Goal: Information Seeking & Learning: Learn about a topic

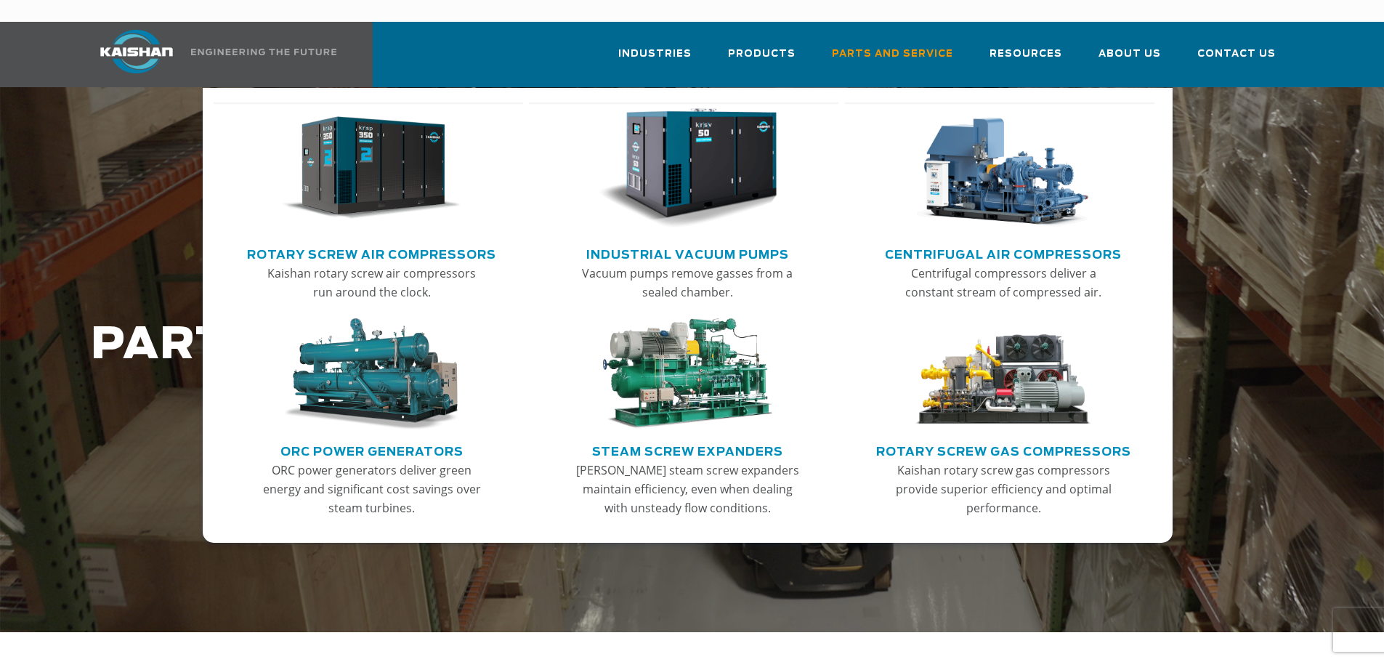
click at [370, 195] on img "Main menu" at bounding box center [371, 168] width 179 height 121
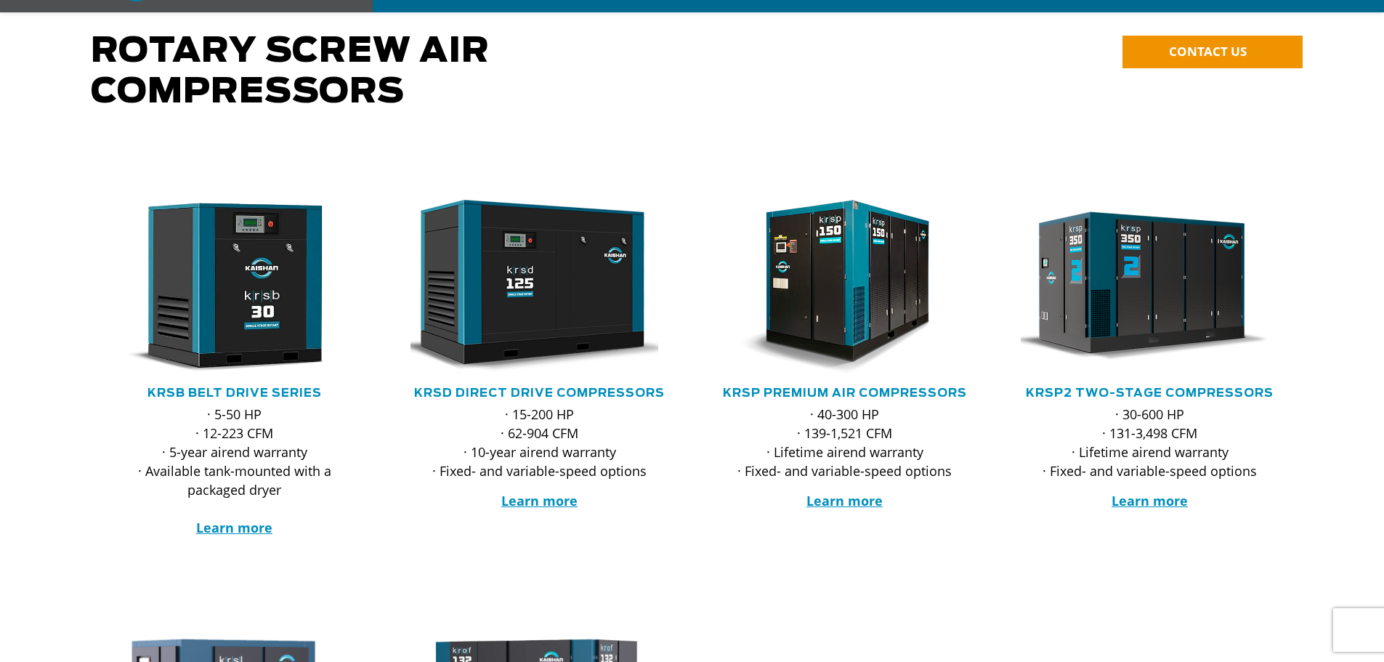
scroll to position [145, 0]
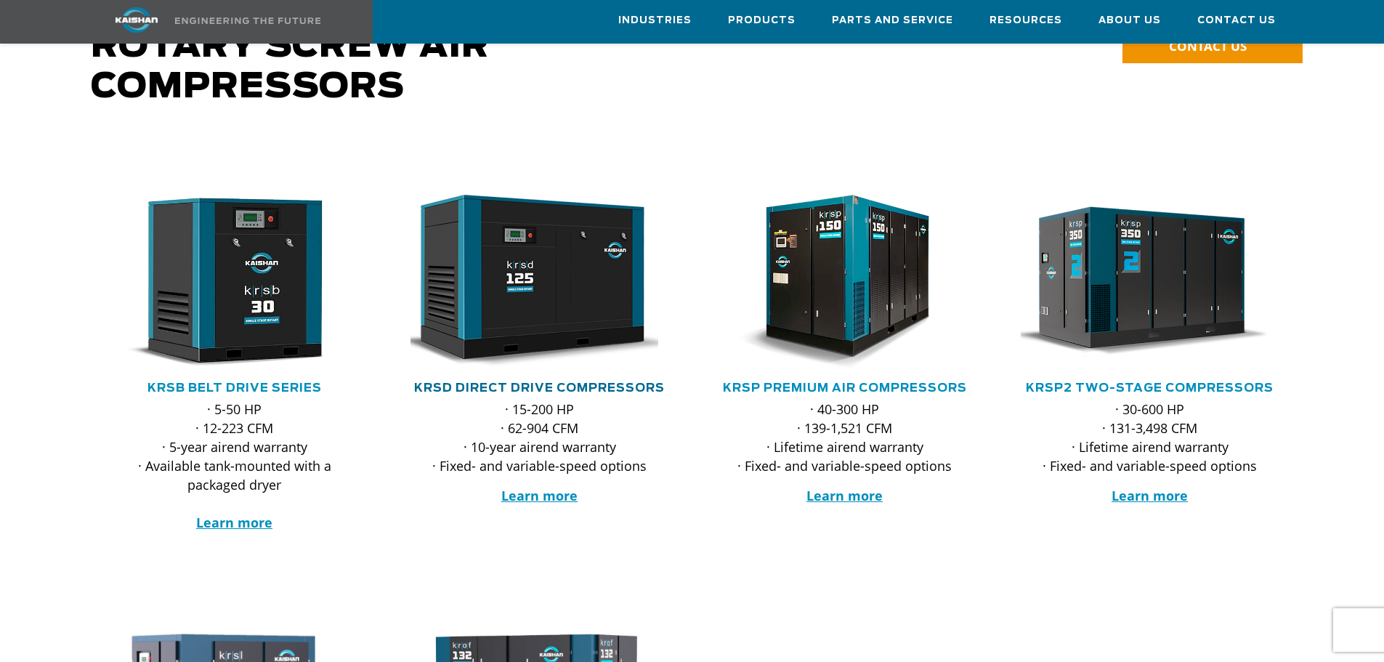
click at [552, 382] on link "KRSD Direct Drive Compressors" at bounding box center [539, 388] width 251 height 12
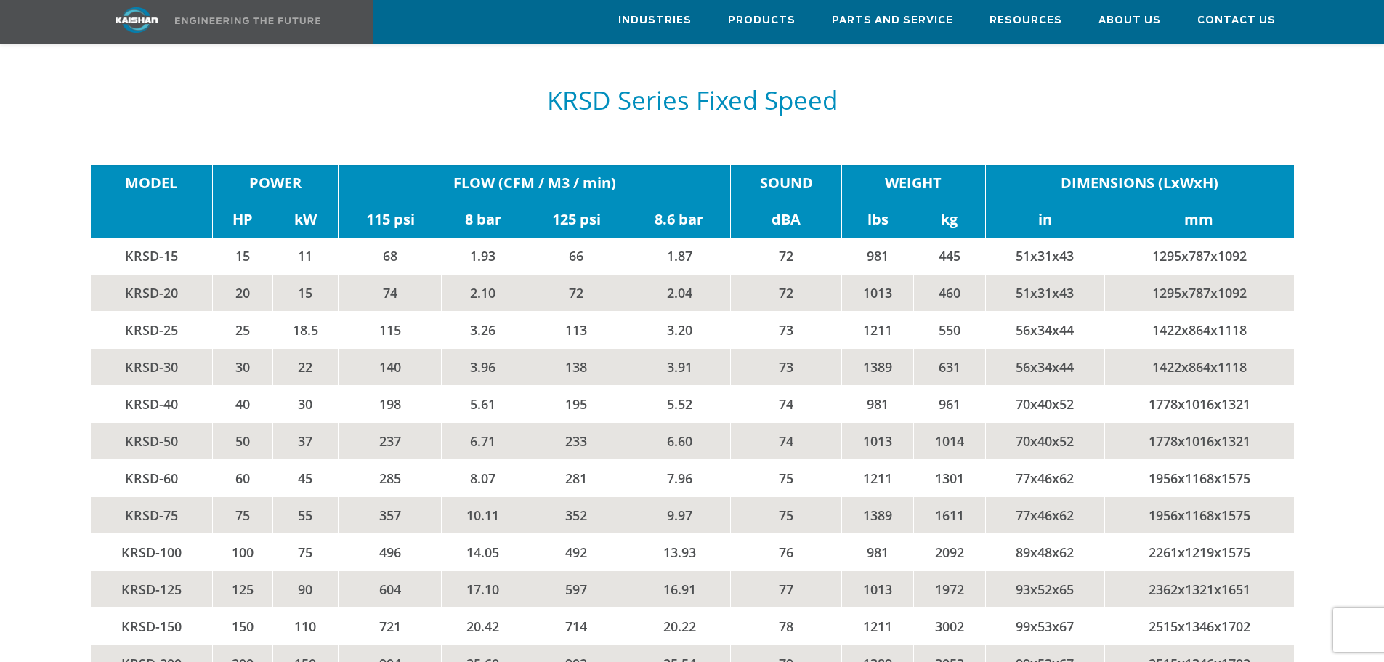
scroll to position [2252, 0]
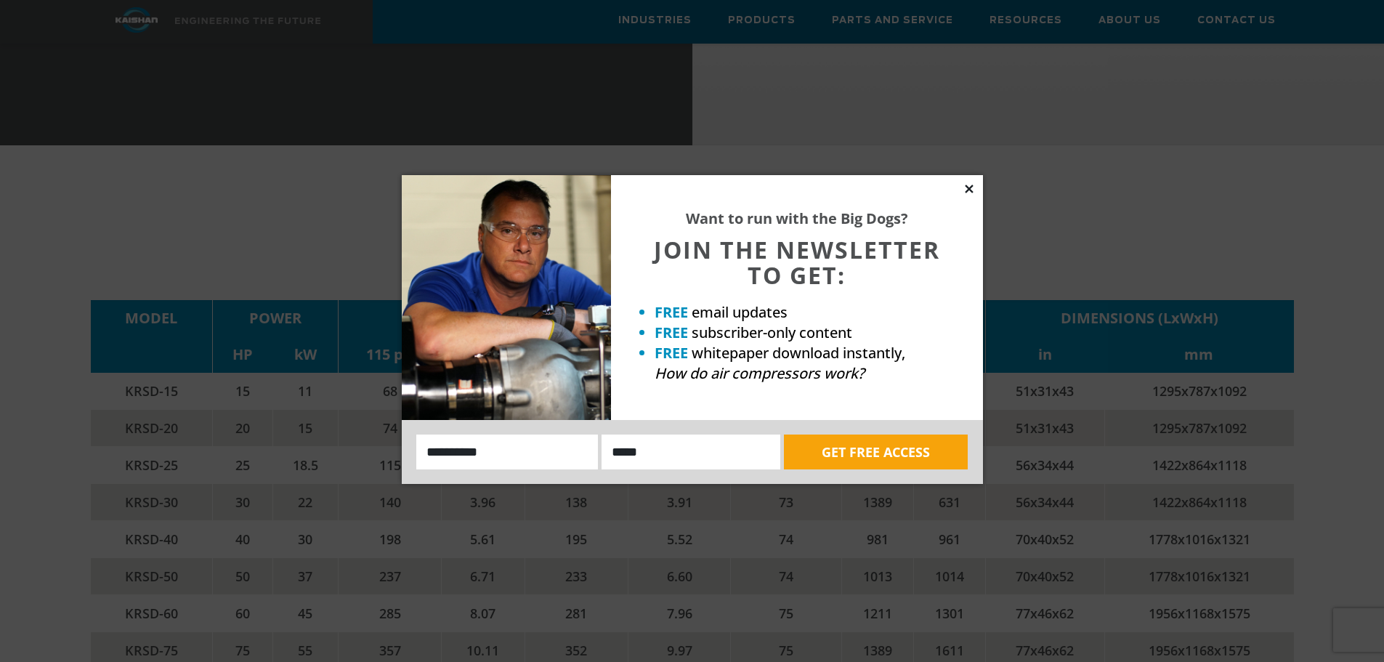
click at [969, 183] on icon at bounding box center [969, 188] width 13 height 13
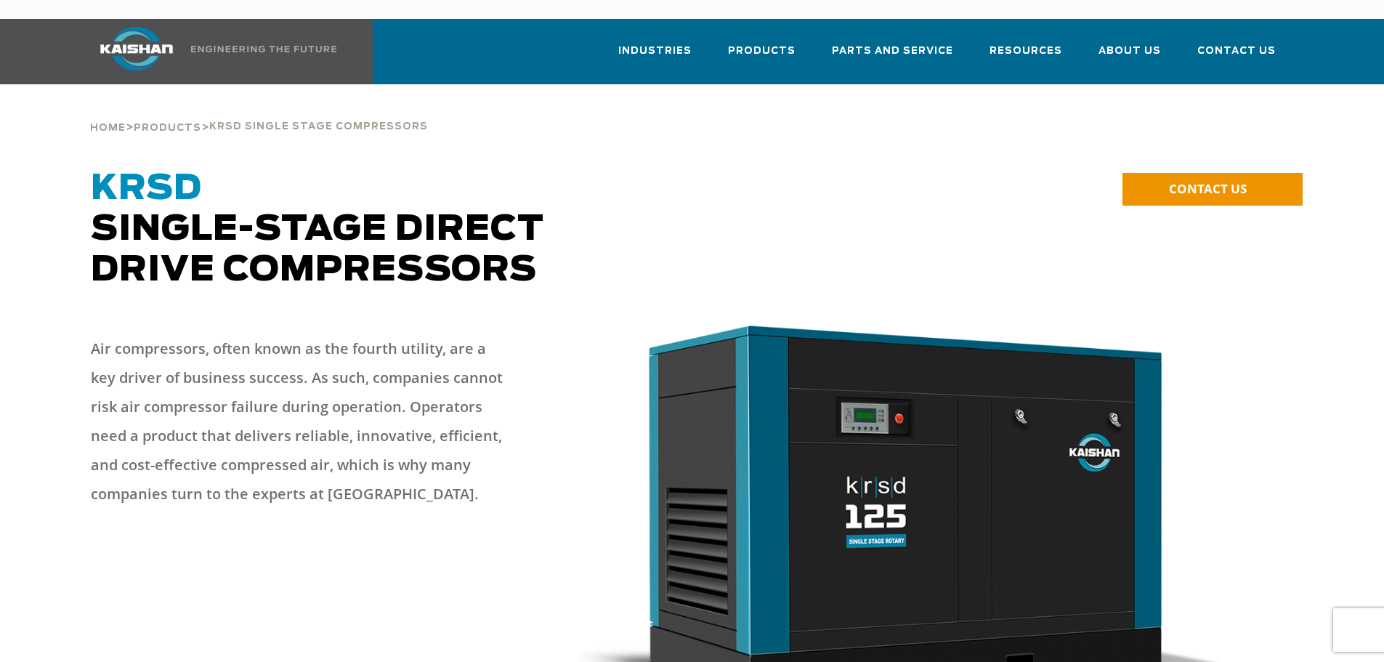
scroll to position [0, 0]
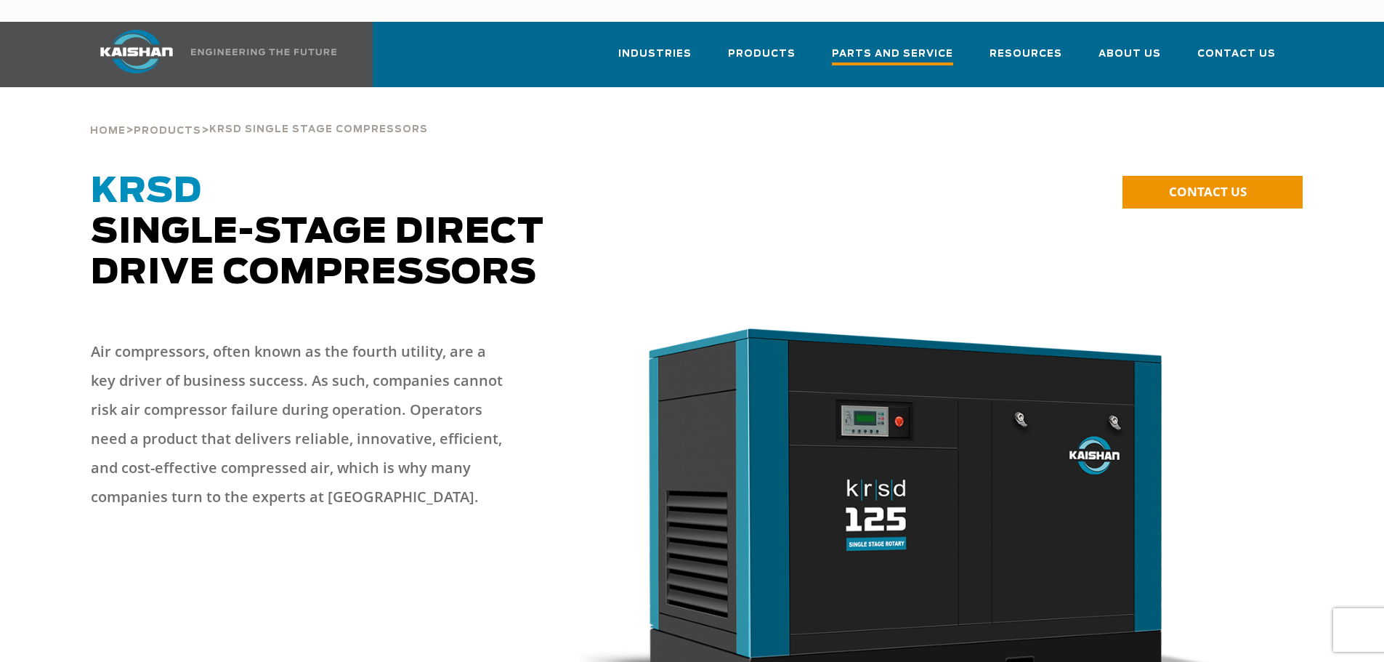
click at [908, 46] on span "Parts and Service" at bounding box center [892, 56] width 121 height 20
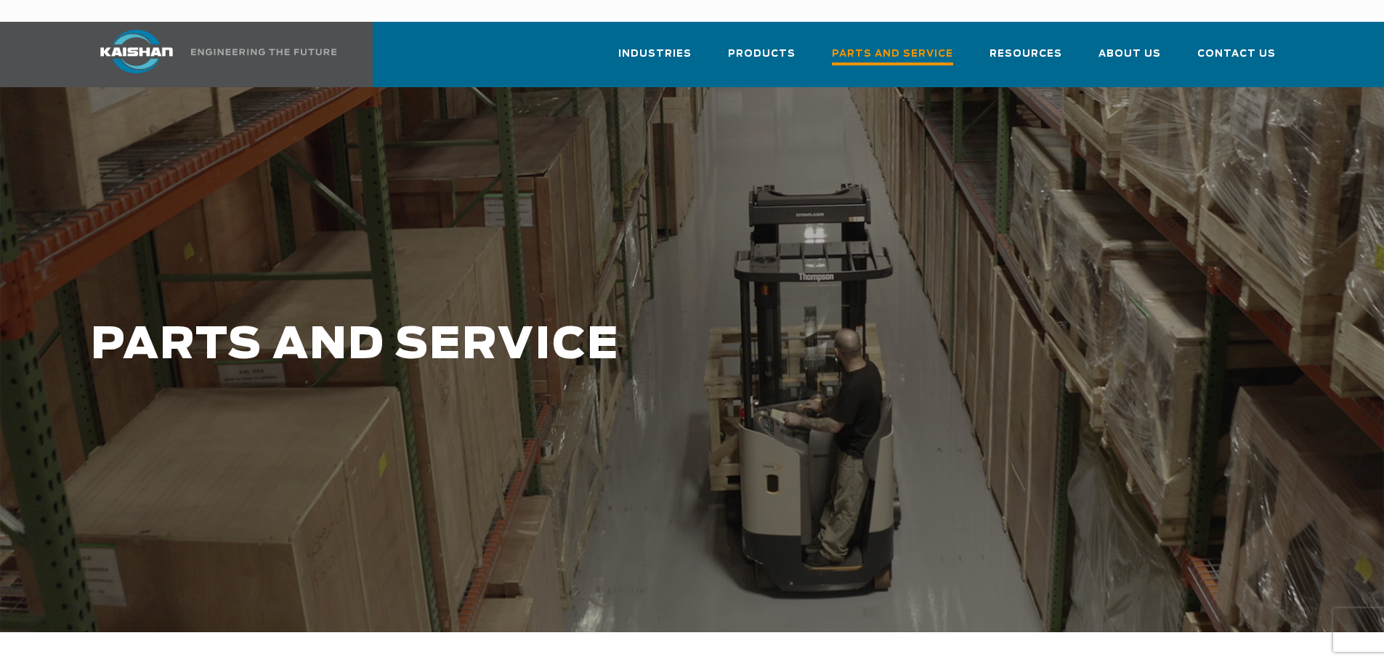
click at [921, 46] on span "Parts and Service" at bounding box center [892, 56] width 121 height 20
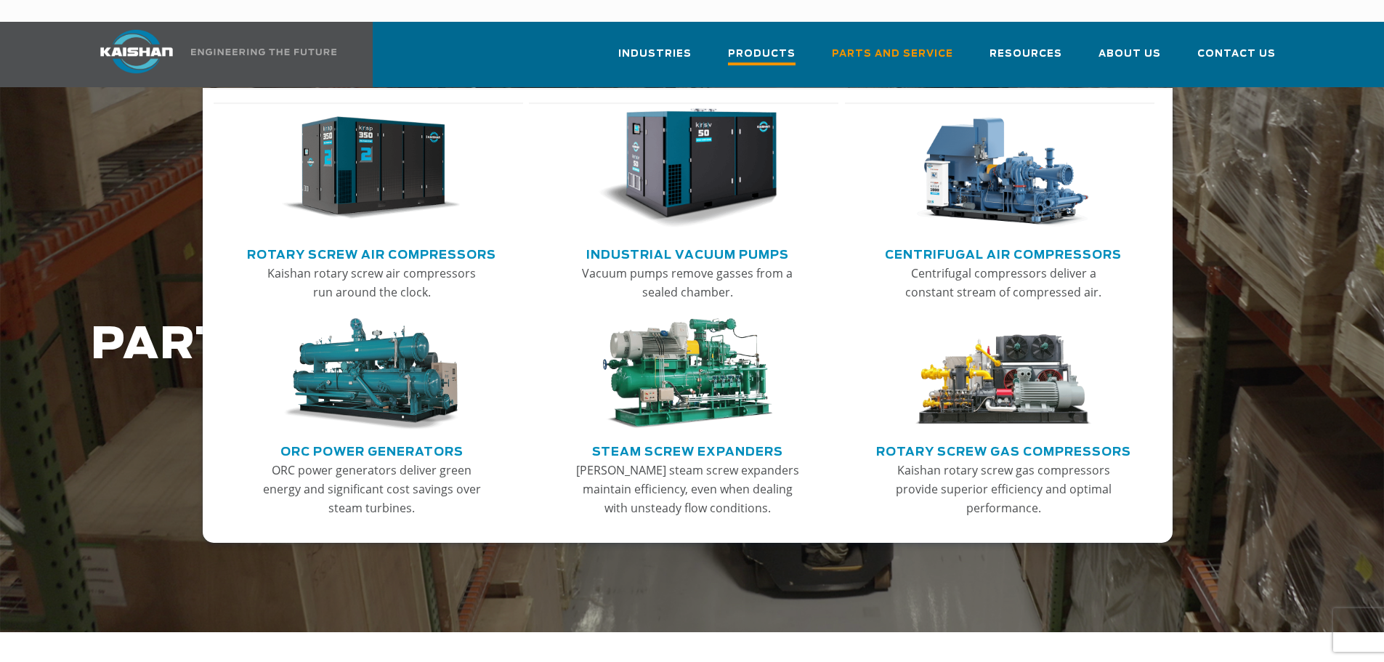
click at [793, 46] on span "Products" at bounding box center [762, 56] width 68 height 20
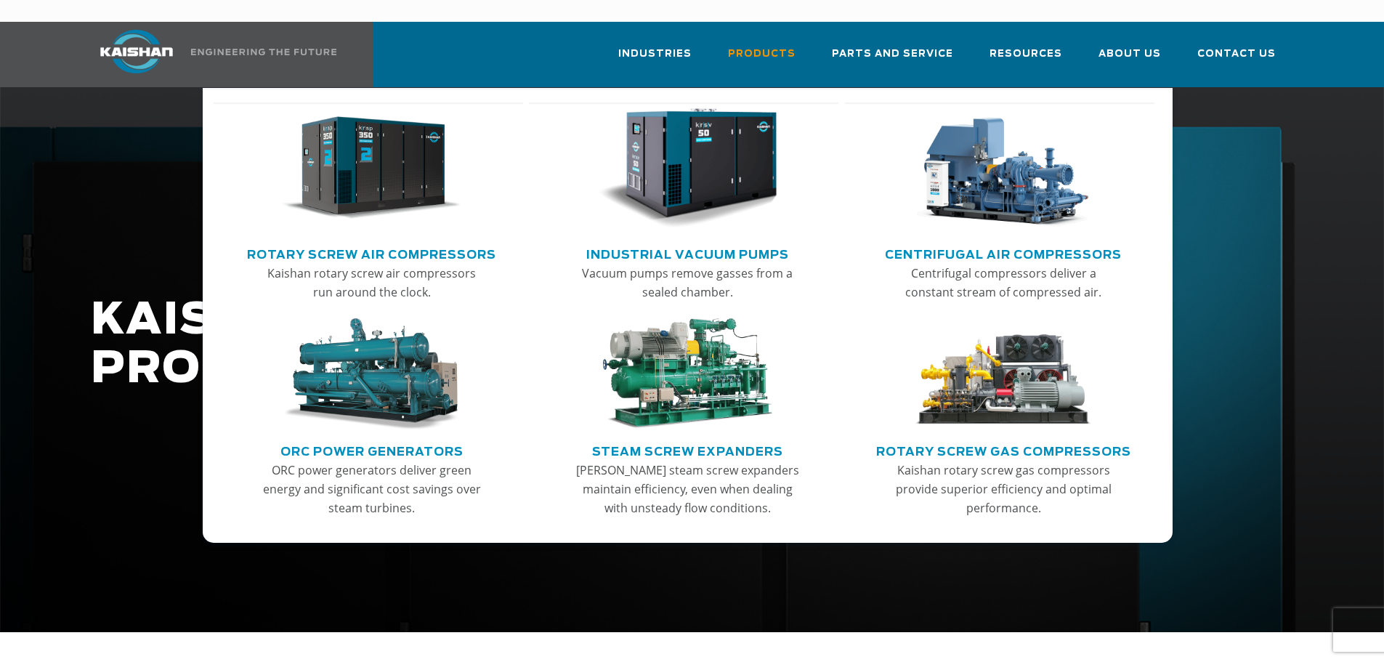
click at [400, 242] on link "Rotary Screw Air Compressors" at bounding box center [371, 253] width 249 height 22
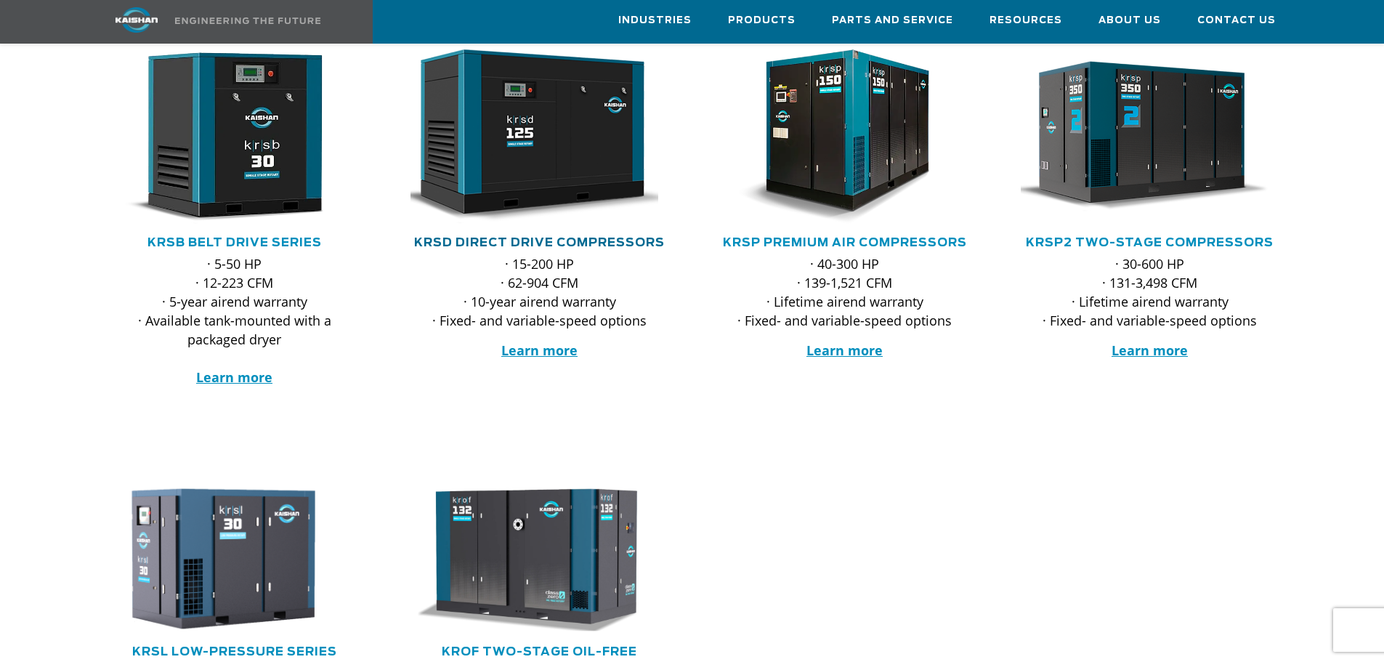
scroll to position [218, 0]
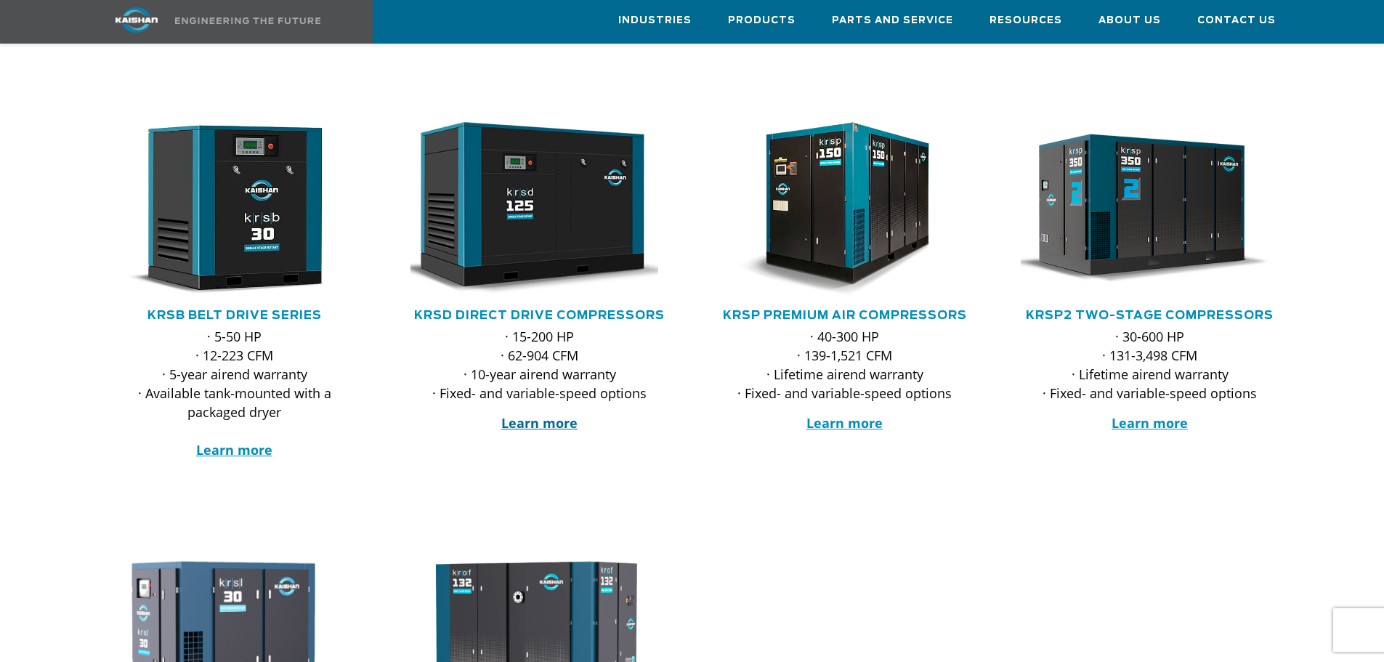
click at [538, 414] on strong "Learn more" at bounding box center [539, 422] width 76 height 17
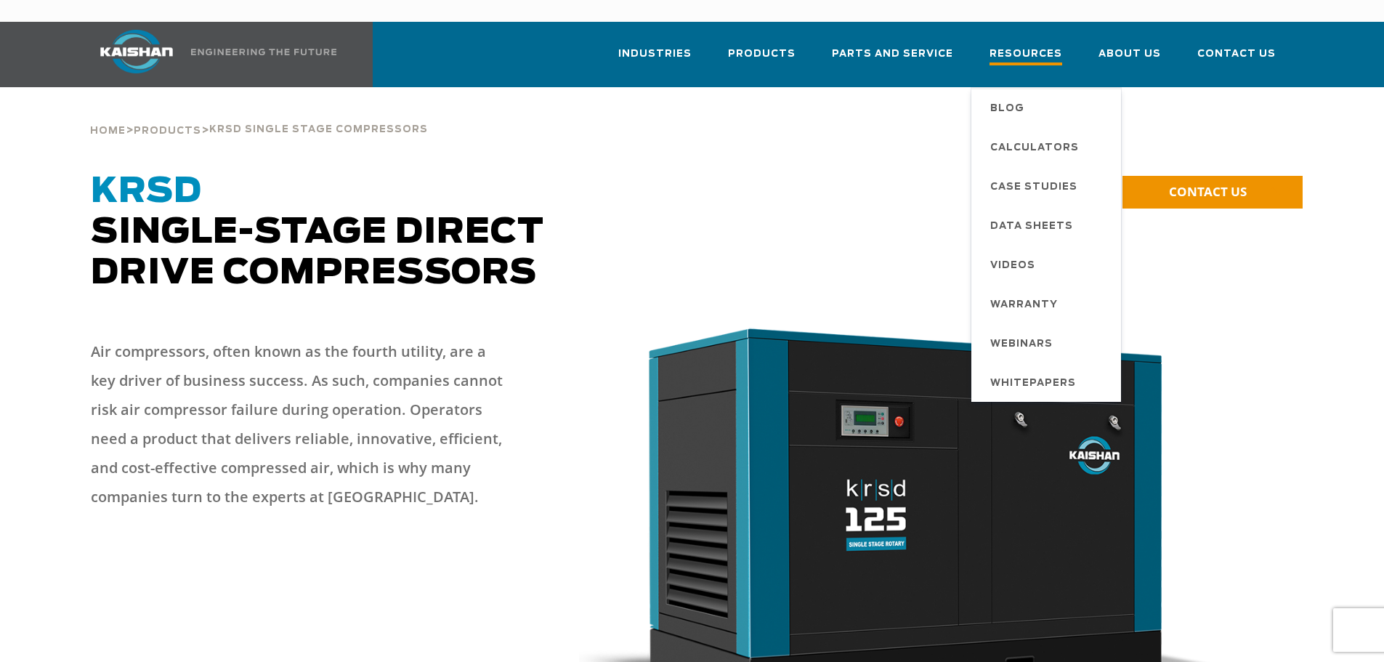
click at [1027, 46] on span "Resources" at bounding box center [1026, 56] width 73 height 20
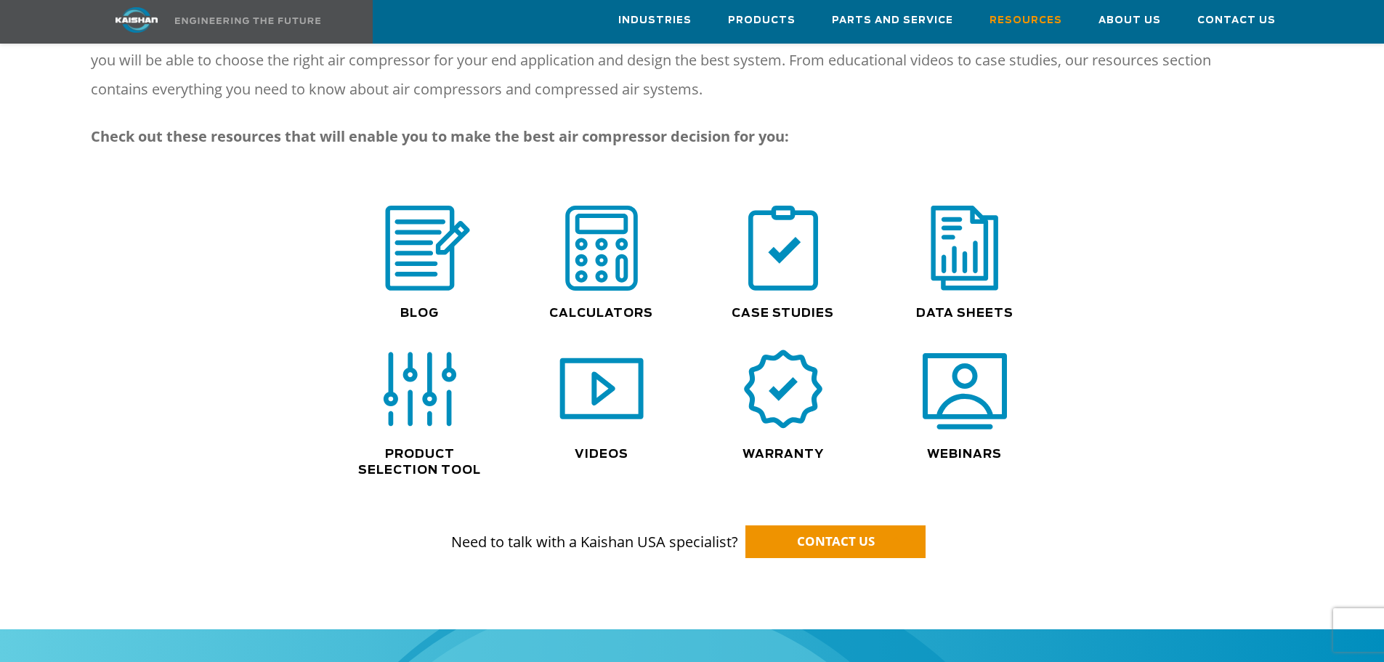
scroll to position [865, 0]
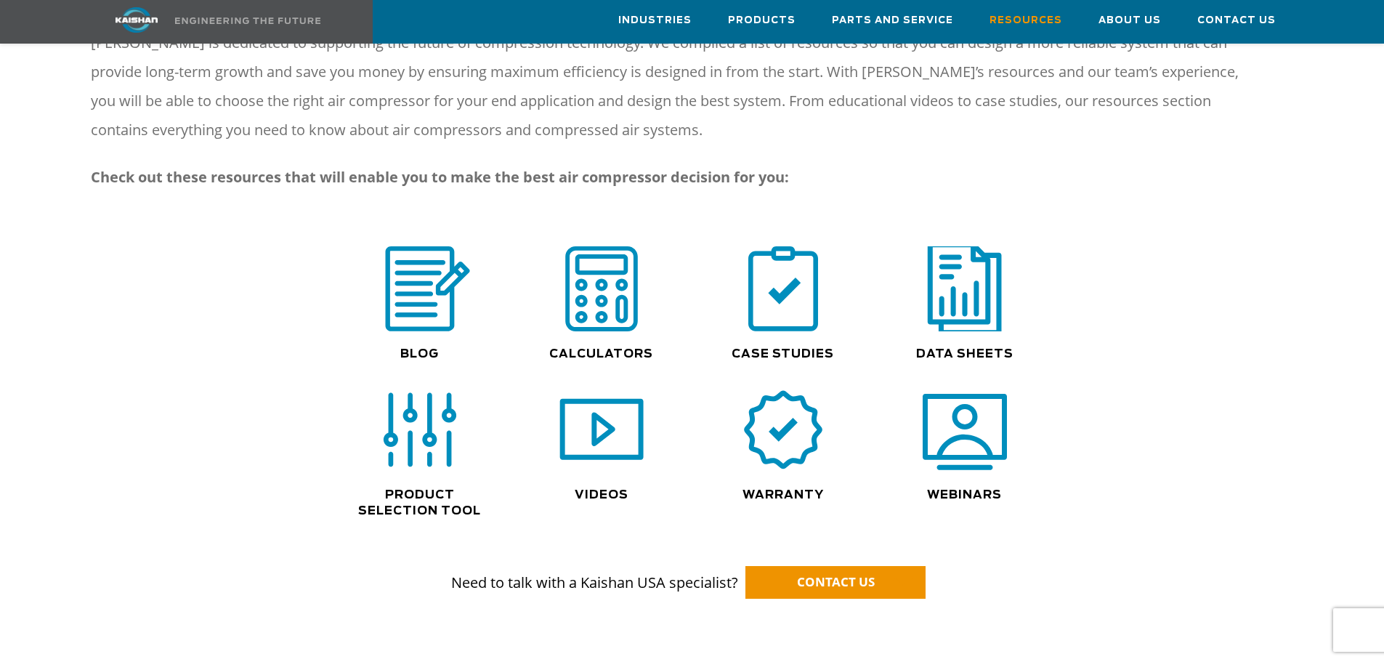
click at [984, 283] on img at bounding box center [964, 289] width 93 height 94
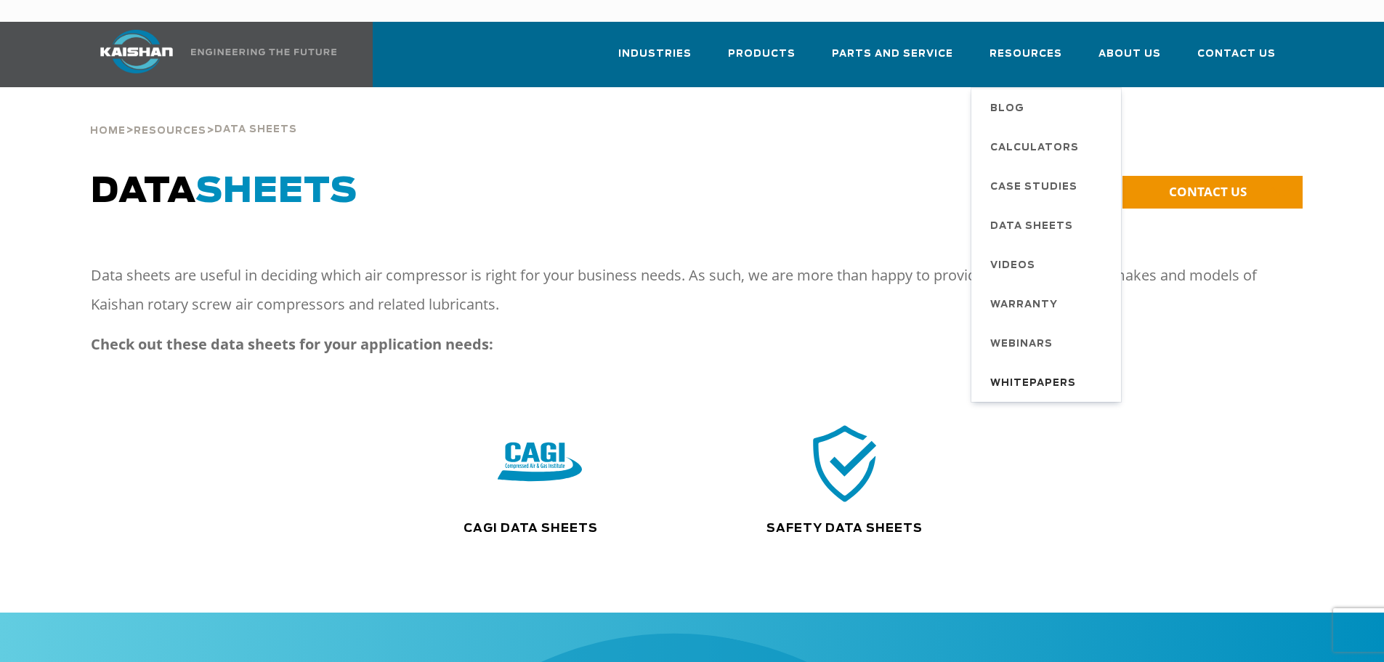
click at [1055, 371] on span "Whitepapers" at bounding box center [1033, 383] width 86 height 25
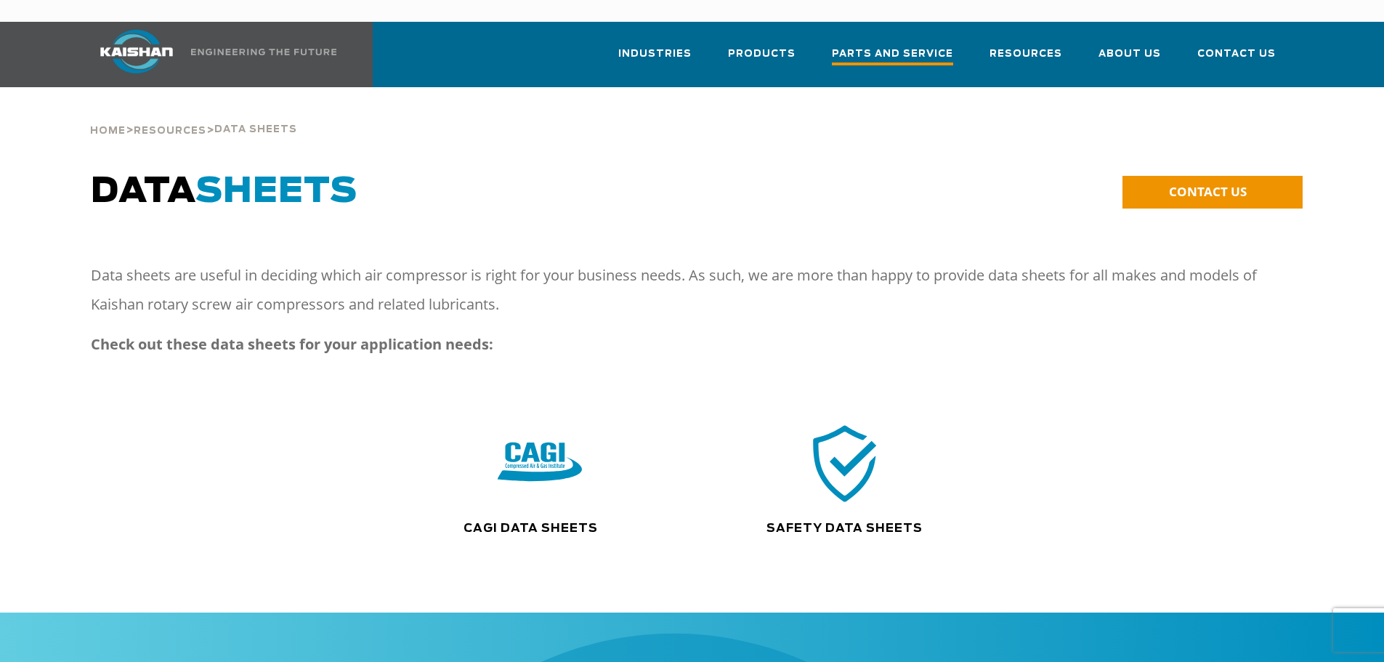
click at [931, 46] on span "Parts and Service" at bounding box center [892, 56] width 121 height 20
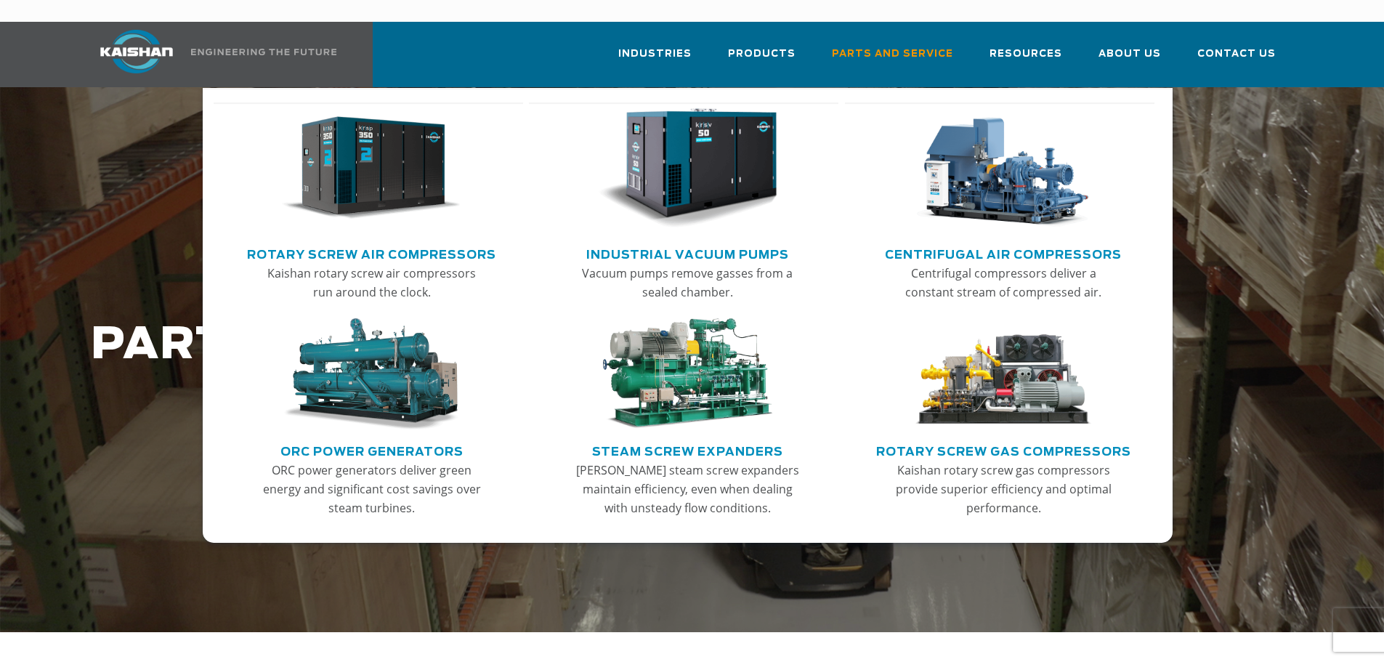
click at [368, 206] on link "Main menu" at bounding box center [372, 171] width 285 height 139
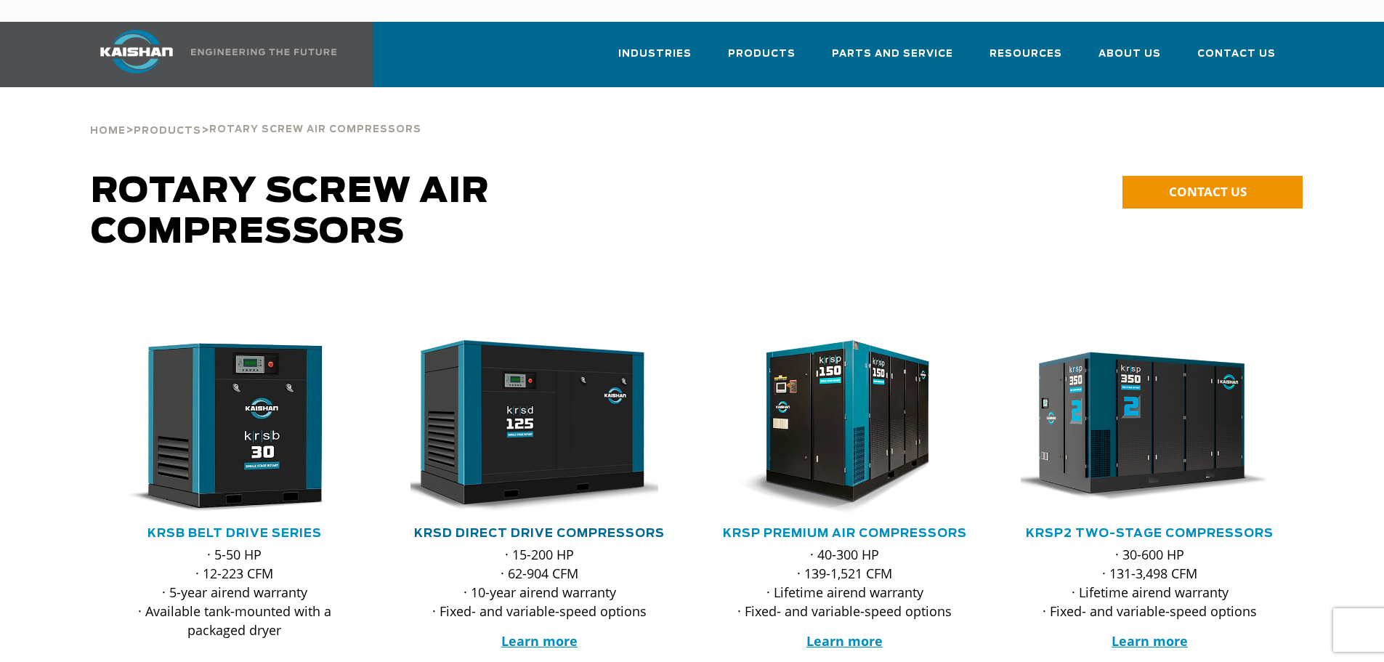
click at [539, 527] on link "KRSD Direct Drive Compressors" at bounding box center [539, 533] width 251 height 12
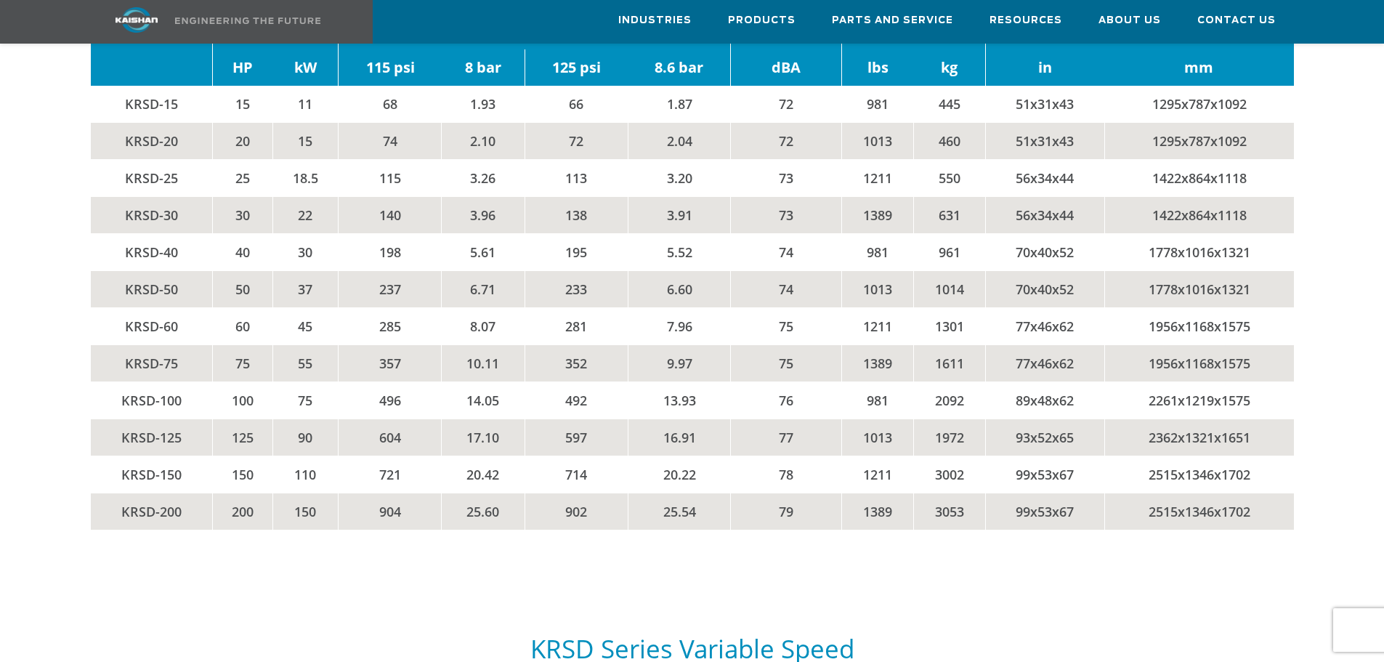
scroll to position [2543, 0]
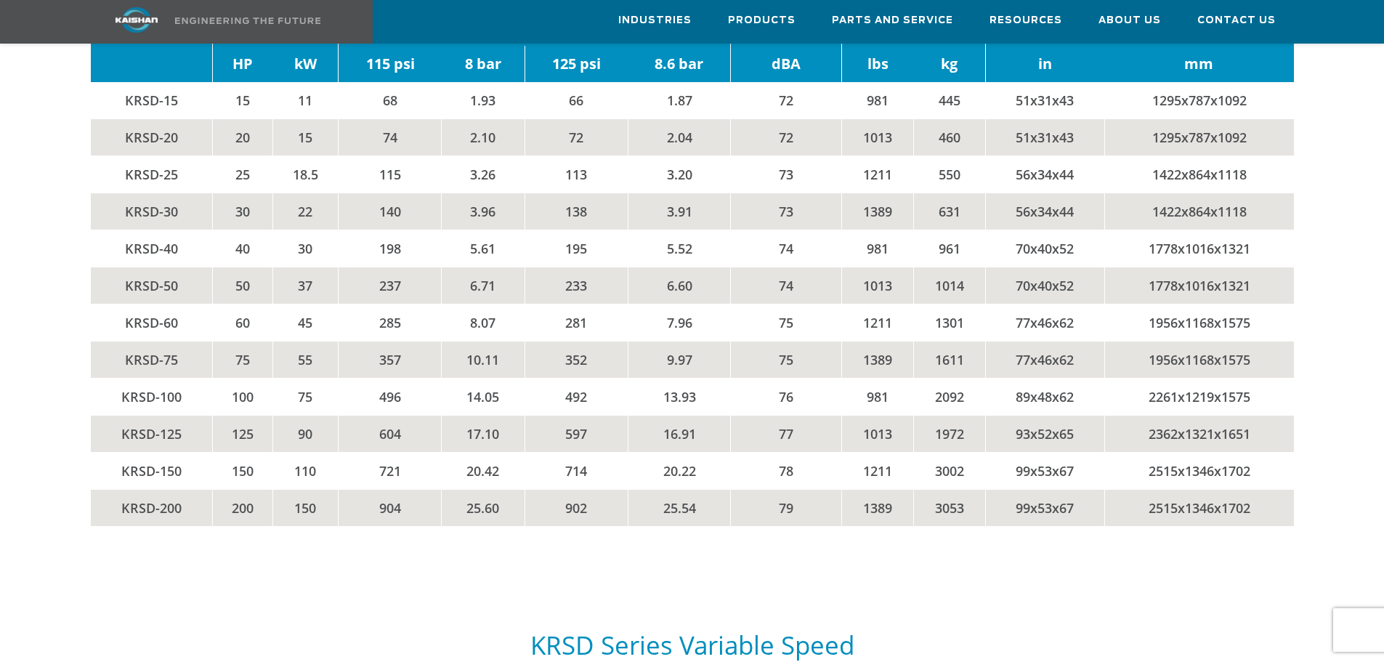
click at [174, 304] on td "KRSD-60" at bounding box center [152, 322] width 122 height 37
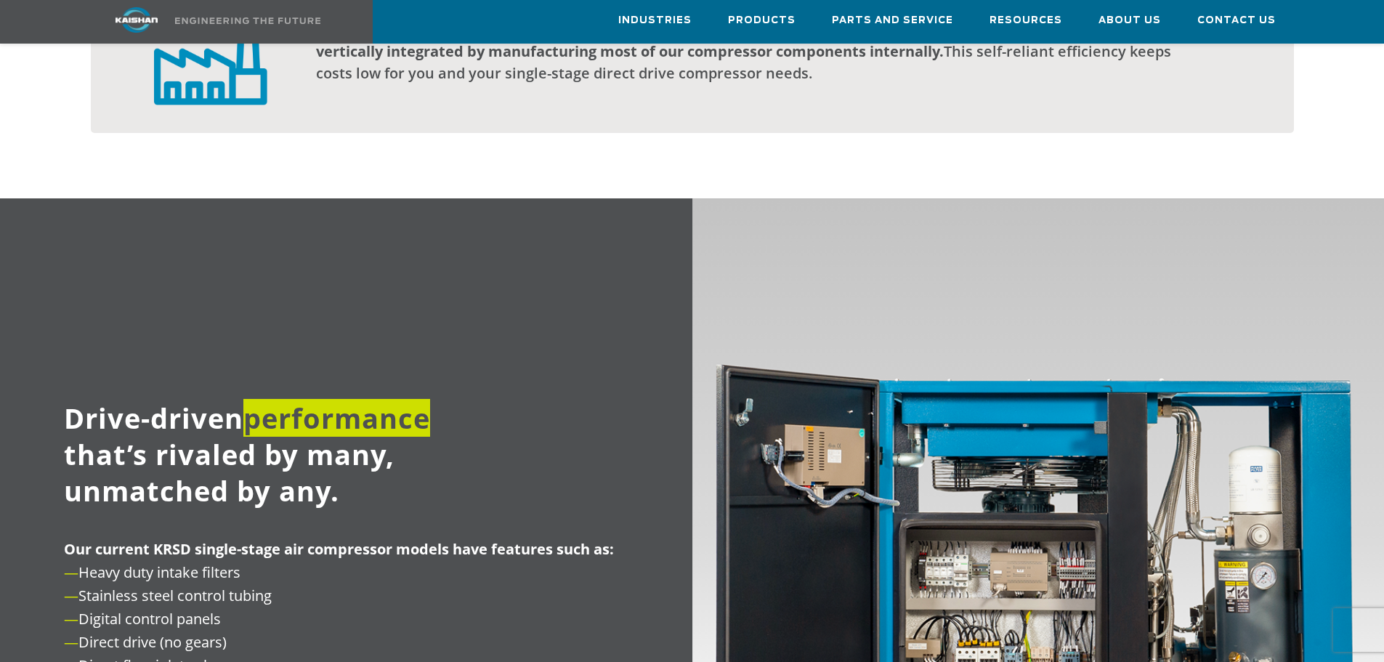
scroll to position [1571, 0]
